Goal: Task Accomplishment & Management: Manage account settings

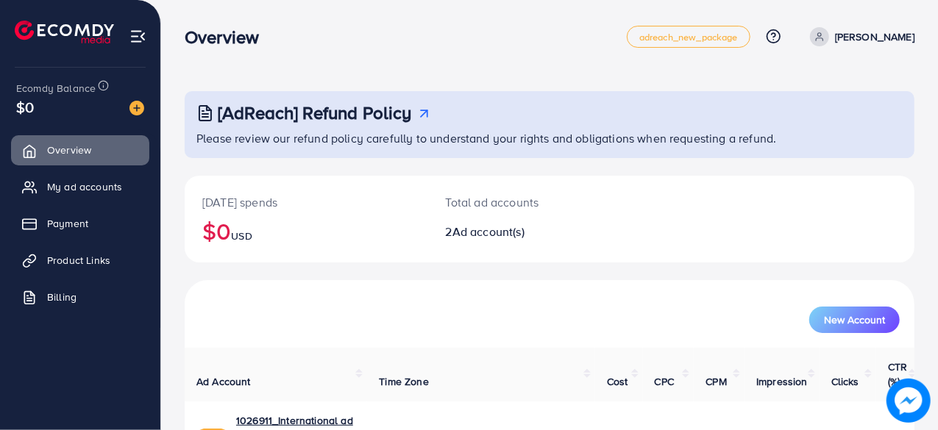
scroll to position [132, 0]
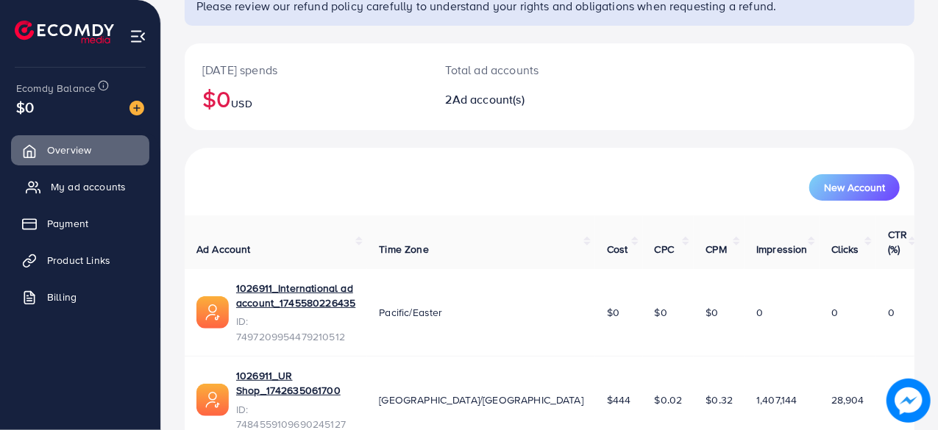
click at [59, 188] on span "My ad accounts" at bounding box center [88, 187] width 75 height 15
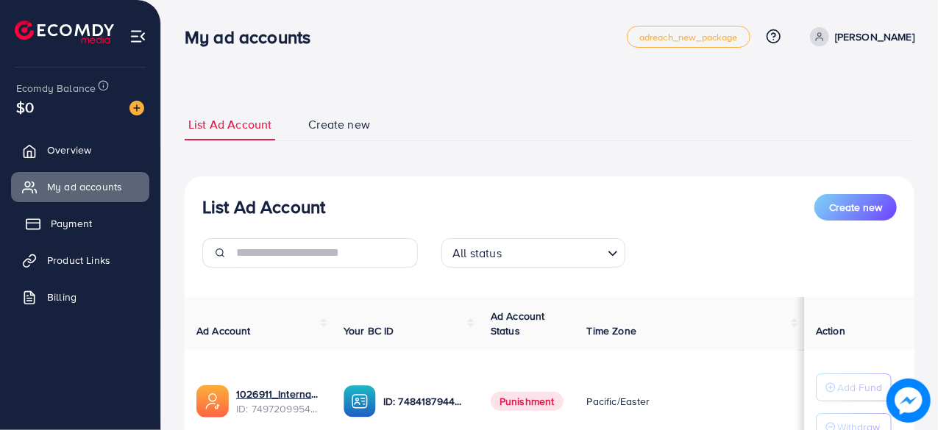
click at [91, 229] on span "Payment" at bounding box center [71, 223] width 41 height 15
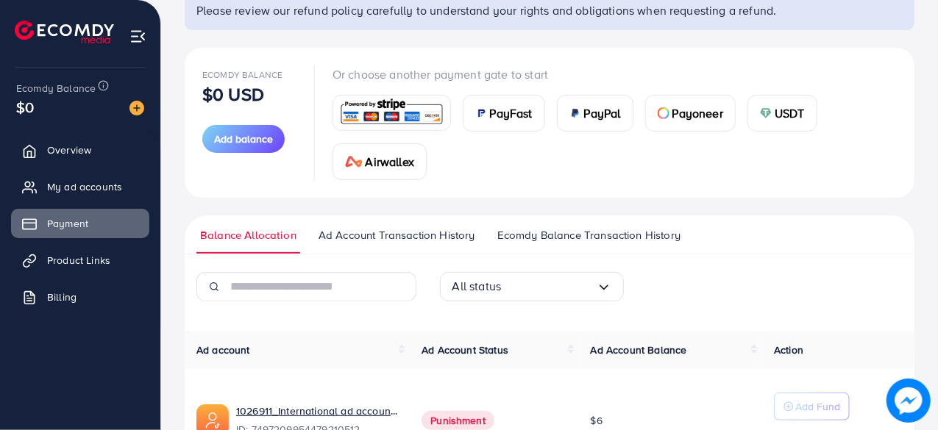
scroll to position [135, 0]
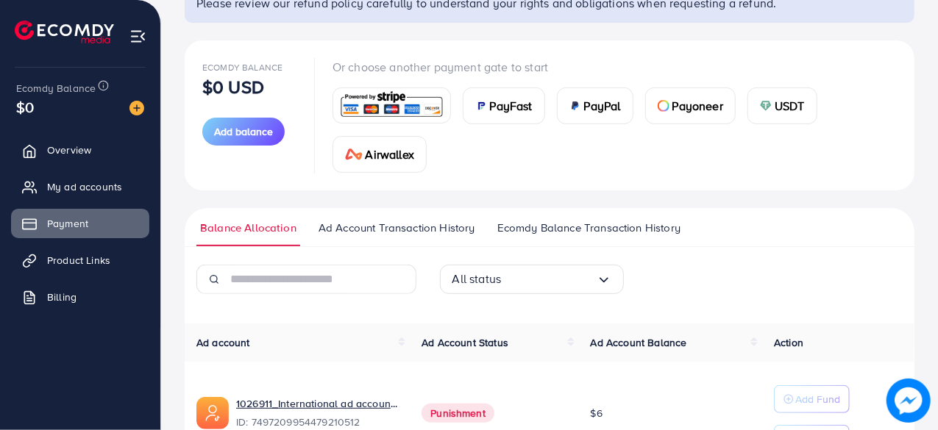
click at [516, 113] on span "PayFast" at bounding box center [511, 106] width 43 height 18
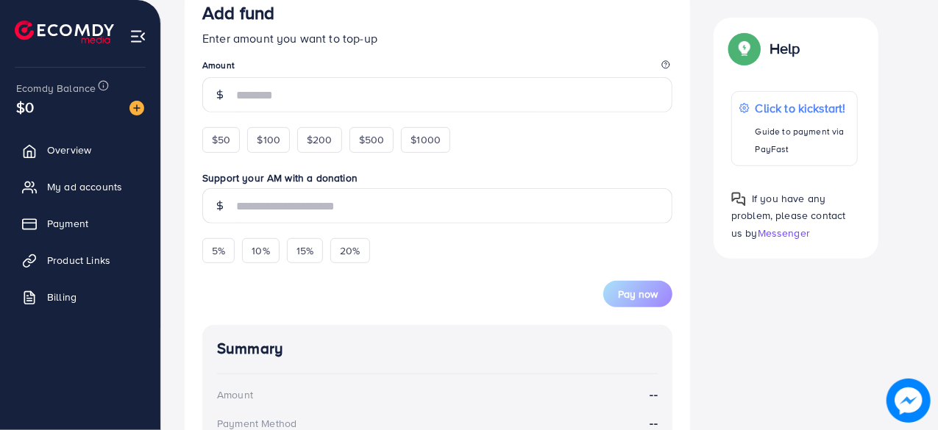
scroll to position [296, 0]
click at [219, 138] on span "$50" at bounding box center [221, 139] width 18 height 15
type input "**"
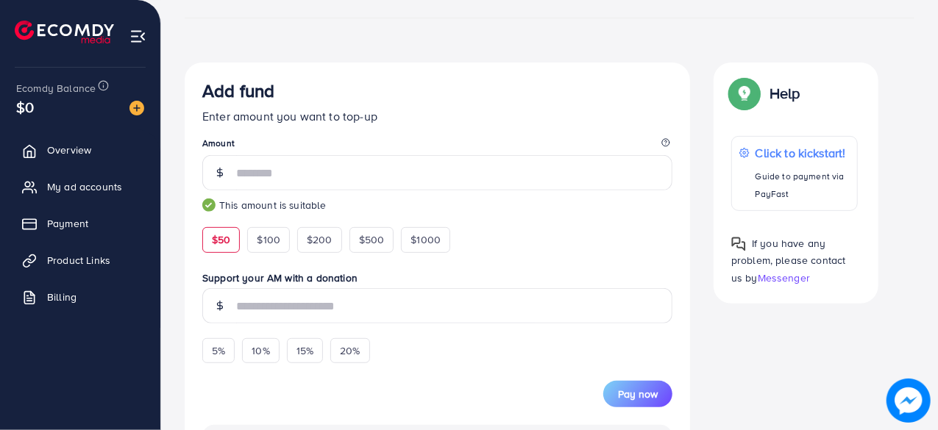
scroll to position [0, 0]
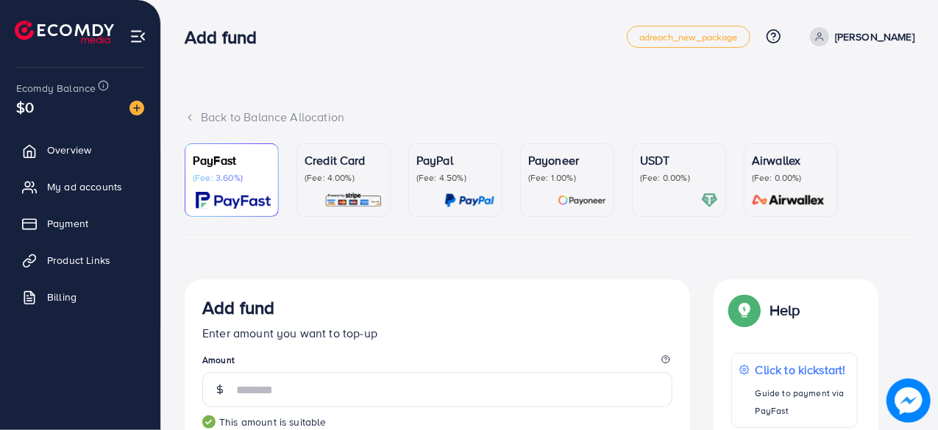
click at [663, 174] on p "(Fee: 0.00%)" at bounding box center [679, 178] width 78 height 12
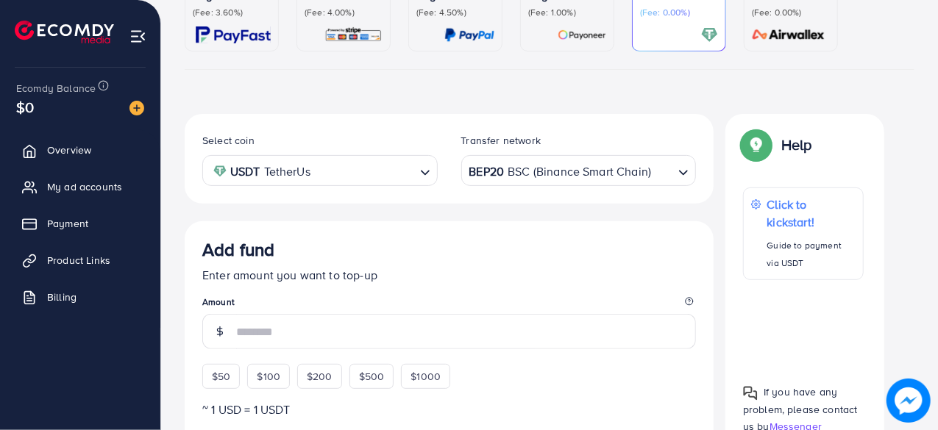
scroll to position [166, 0]
click at [568, 166] on div "BEP20 BSC (Binance Smart Chain)" at bounding box center [570, 169] width 208 height 26
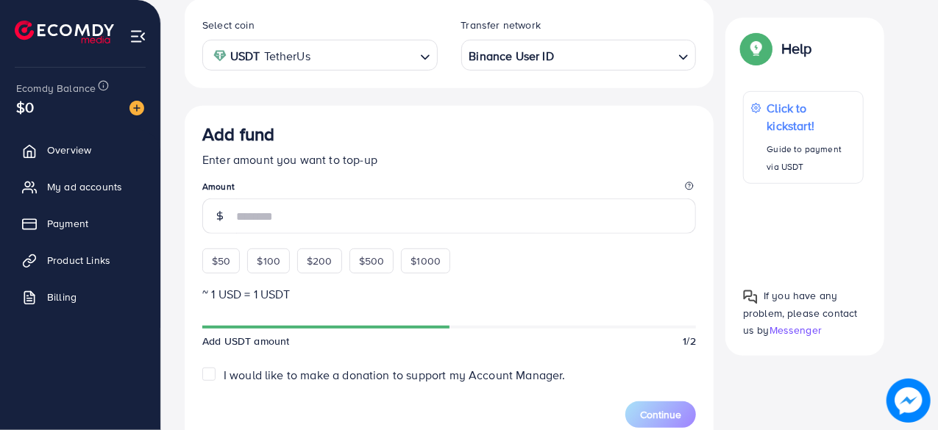
scroll to position [285, 0]
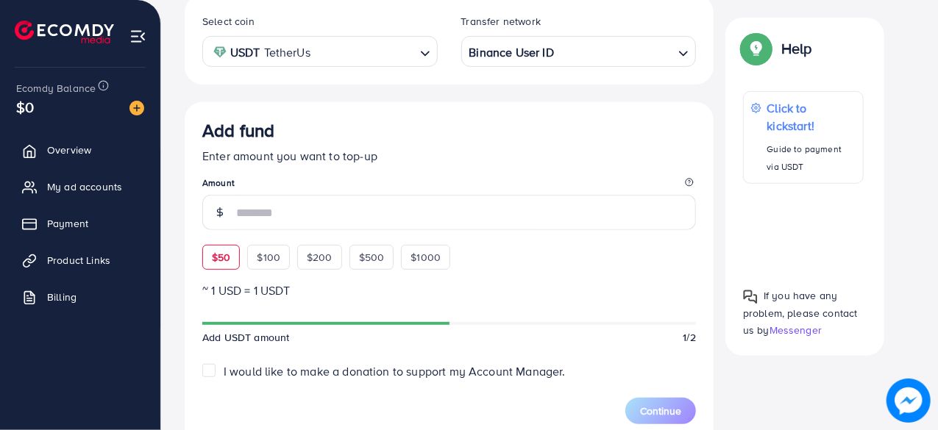
click at [221, 251] on span "$50" at bounding box center [221, 257] width 18 height 15
type input "**"
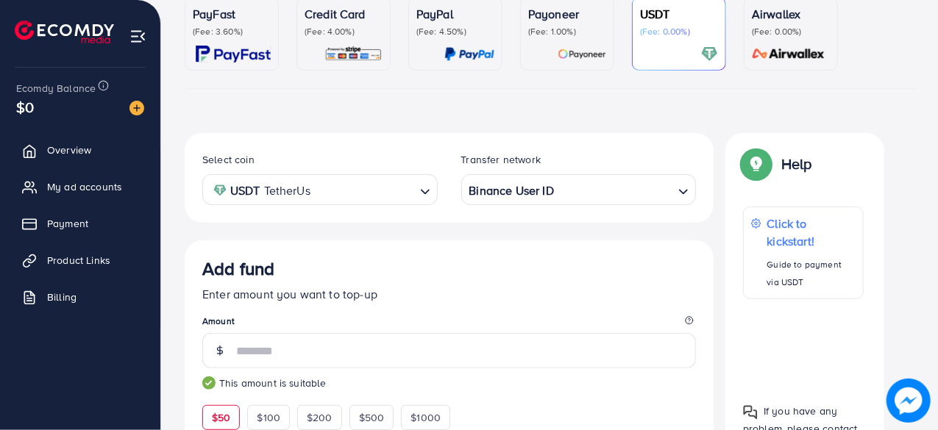
scroll to position [142, 0]
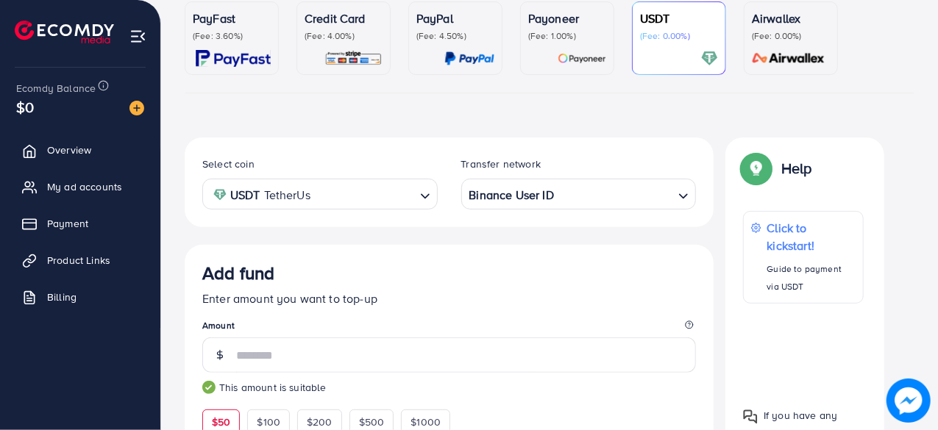
click at [234, 41] on p "(Fee: 3.60%)" at bounding box center [232, 36] width 78 height 12
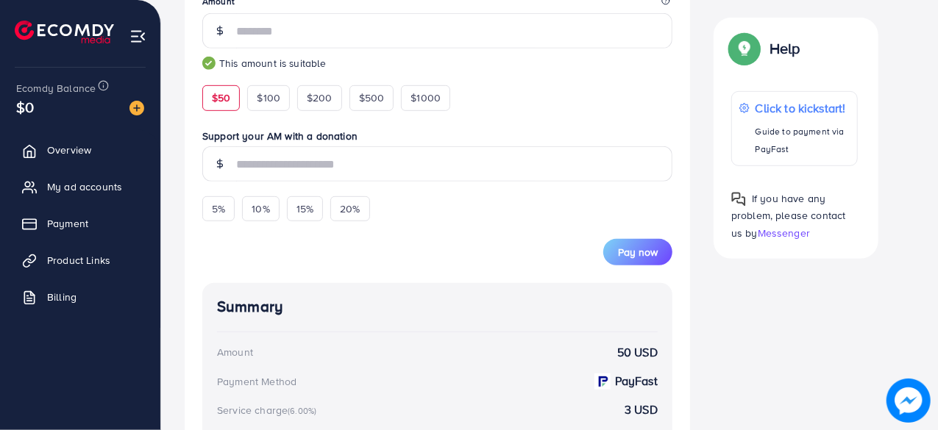
scroll to position [355, 0]
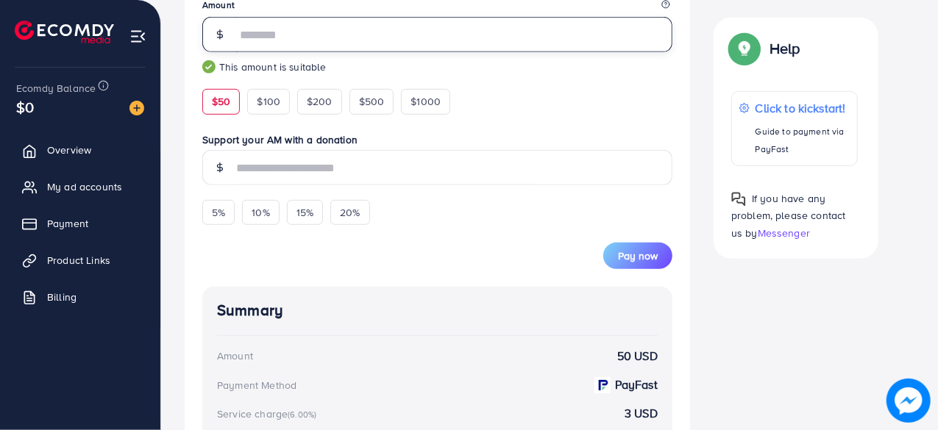
click at [268, 27] on input "**" at bounding box center [454, 34] width 436 height 35
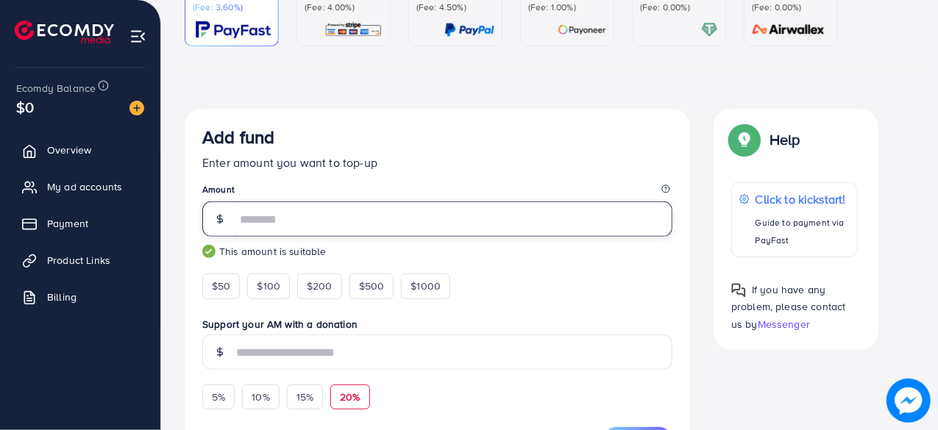
scroll to position [168, 0]
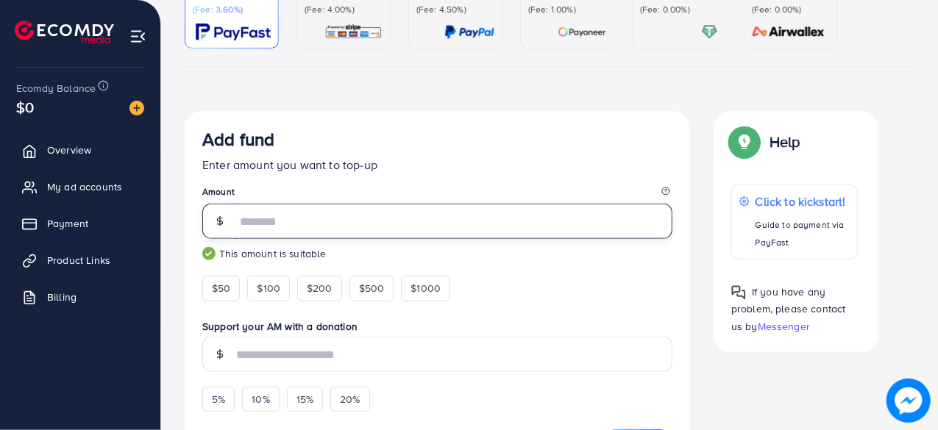
type input "**"
click at [665, 24] on div at bounding box center [679, 32] width 78 height 17
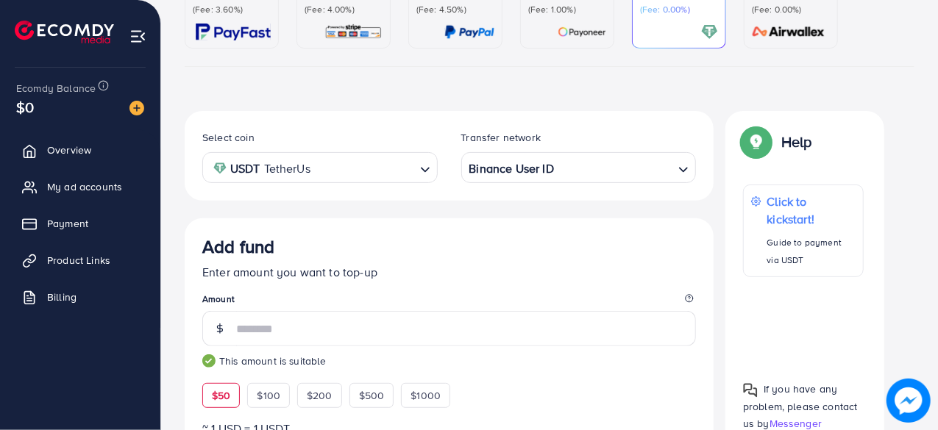
scroll to position [319, 0]
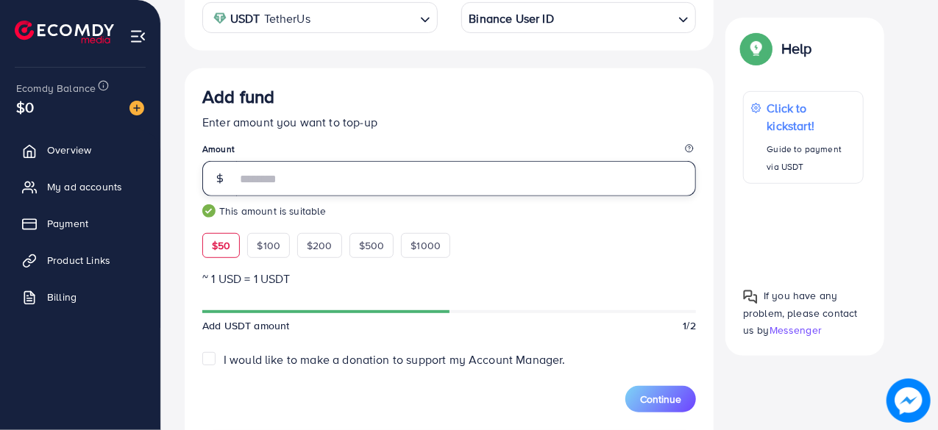
click at [349, 171] on input "**" at bounding box center [466, 178] width 460 height 35
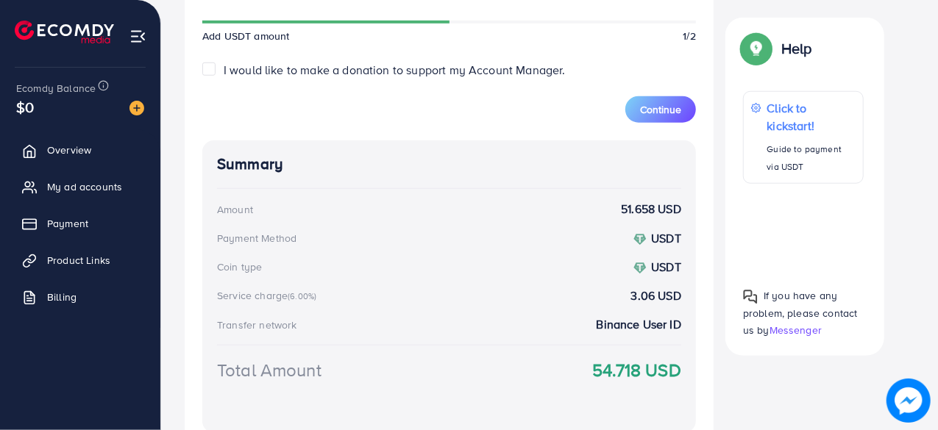
scroll to position [680, 0]
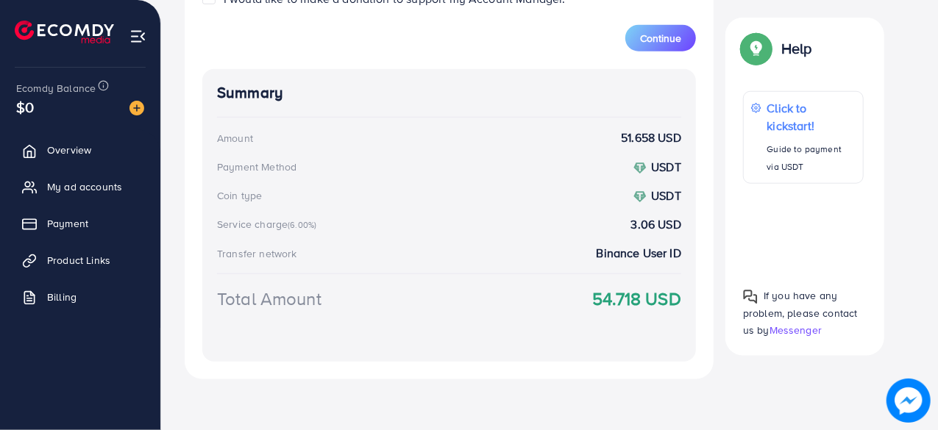
type input "**"
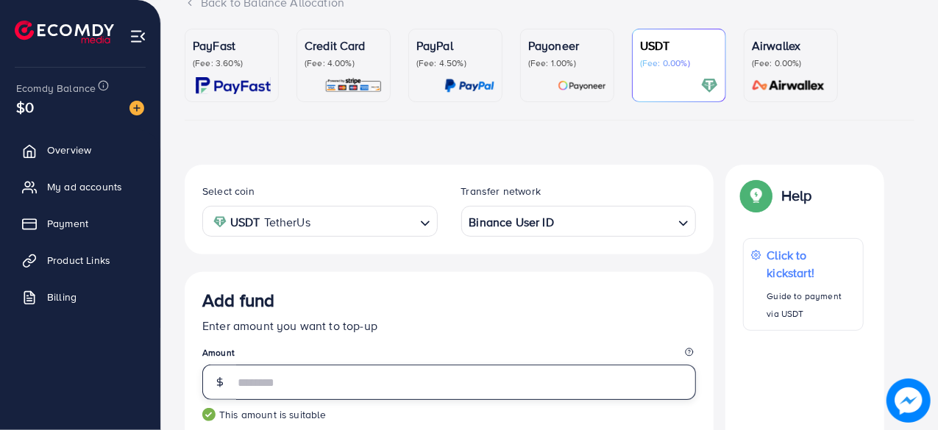
scroll to position [0, 0]
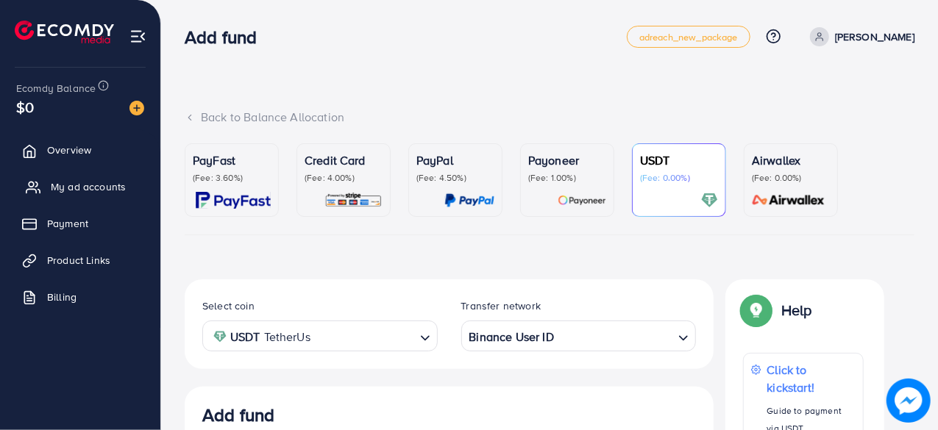
click at [63, 194] on span "My ad accounts" at bounding box center [88, 187] width 75 height 15
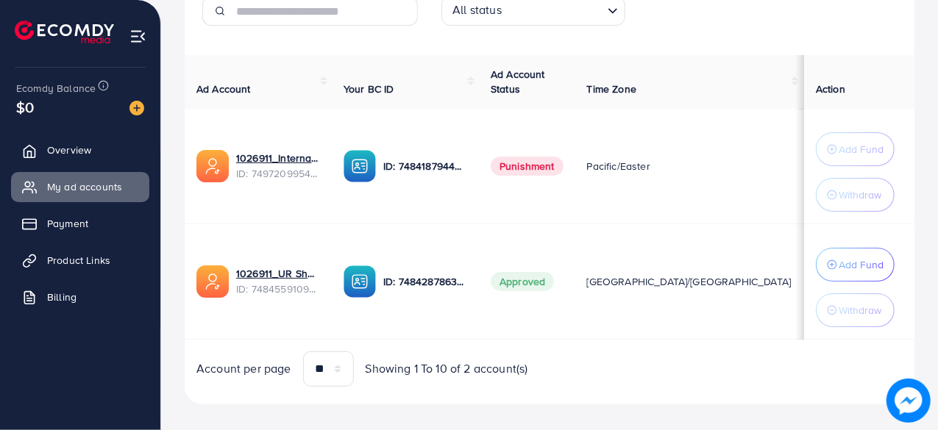
scroll to position [250, 0]
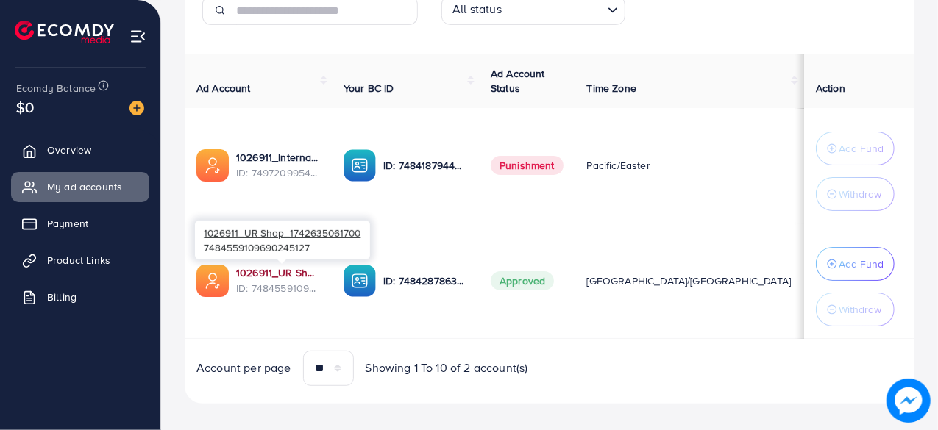
click at [285, 272] on link "1026911_UR Shop_1742635061700" at bounding box center [278, 273] width 84 height 15
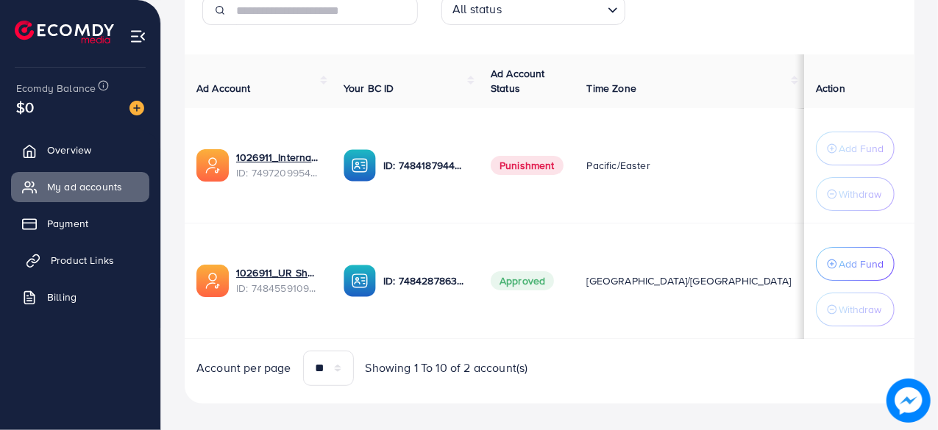
click at [84, 258] on span "Product Links" at bounding box center [82, 260] width 63 height 15
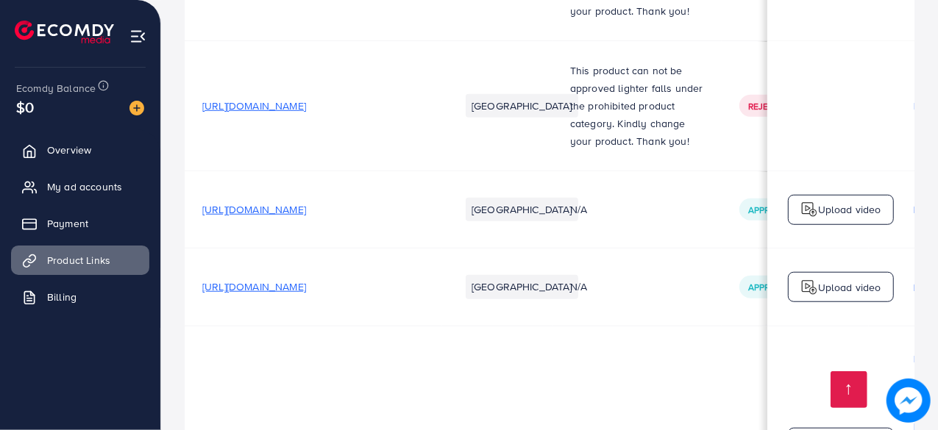
scroll to position [0, 512]
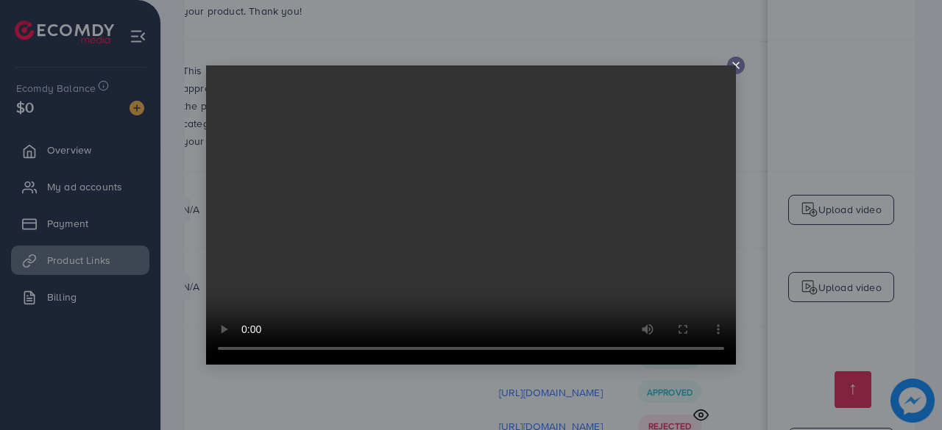
click at [731, 64] on icon at bounding box center [736, 66] width 12 height 12
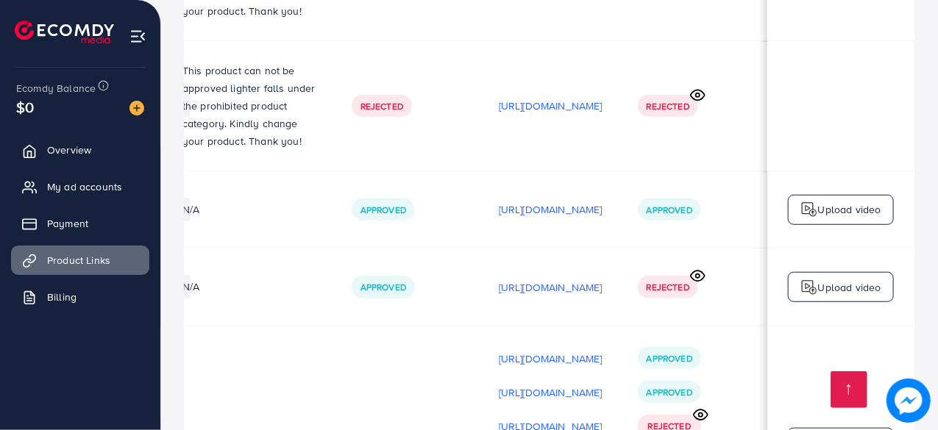
scroll to position [0, 509]
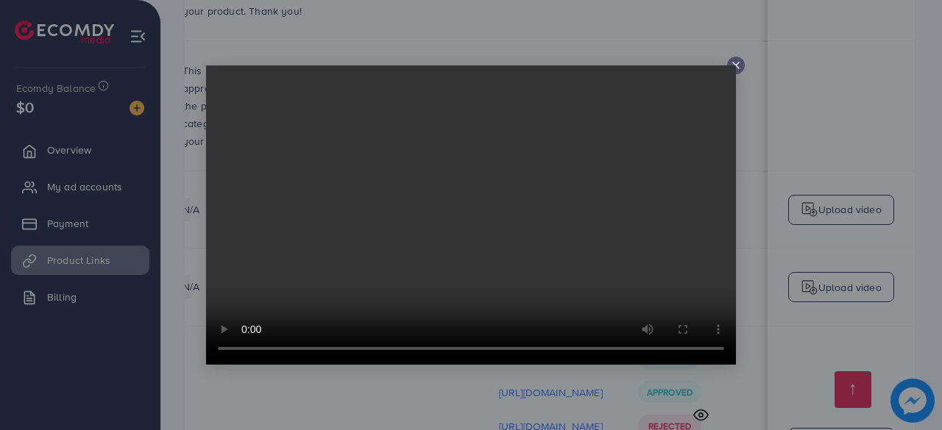
click at [931, 419] on div at bounding box center [931, 419] width 0 height 0
click at [731, 68] on video at bounding box center [471, 214] width 530 height 299
click at [735, 68] on video at bounding box center [471, 214] width 530 height 299
click at [740, 68] on icon at bounding box center [736, 66] width 12 height 12
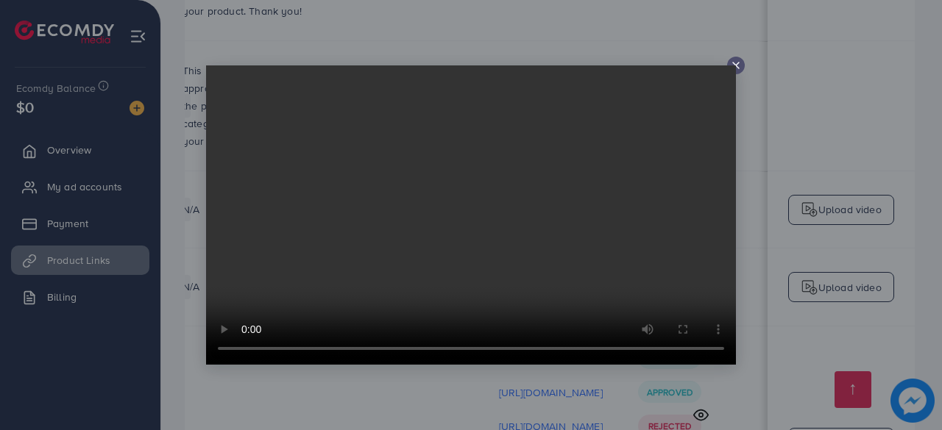
click at [737, 64] on line at bounding box center [736, 66] width 6 height 6
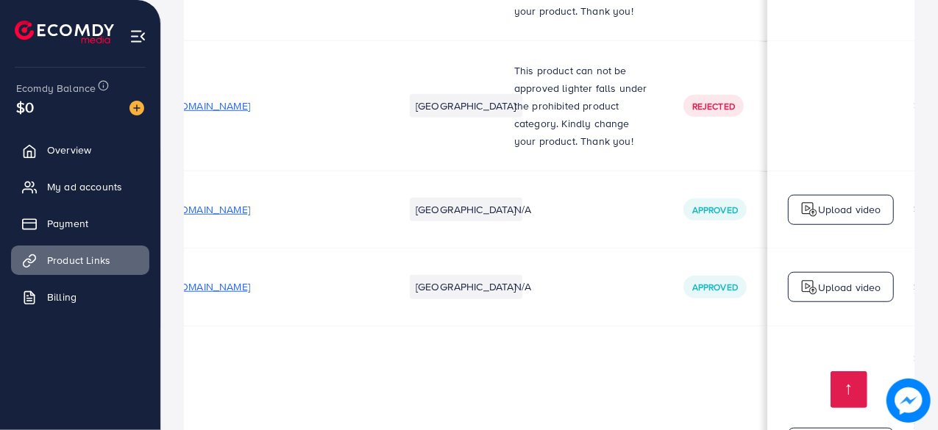
scroll to position [0, 0]
